Goal: Task Accomplishment & Management: Manage account settings

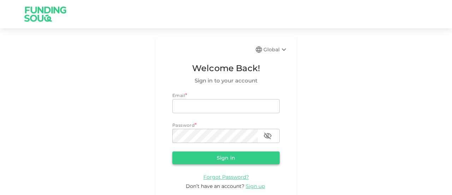
type input "[EMAIL_ADDRESS][DOMAIN_NAME]"
click at [212, 157] on button "Sign in" at bounding box center [225, 157] width 107 height 13
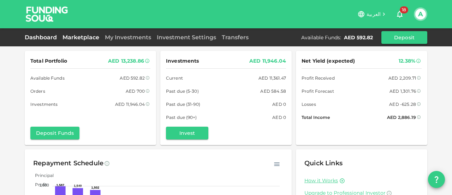
click at [80, 36] on link "Marketplace" at bounding box center [81, 37] width 42 height 7
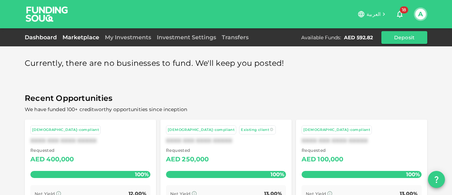
click at [44, 35] on link "Dashboard" at bounding box center [42, 37] width 35 height 7
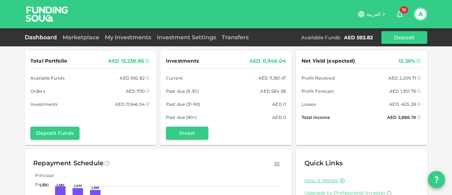
click at [357, 36] on div "AED 592.82" at bounding box center [358, 37] width 29 height 7
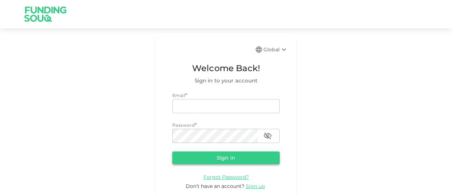
type input "[EMAIL_ADDRESS][DOMAIN_NAME]"
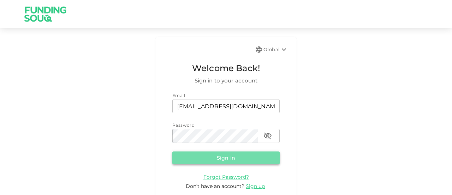
click at [229, 156] on button "Sign in" at bounding box center [225, 157] width 107 height 13
